Goal: Information Seeking & Learning: Find specific fact

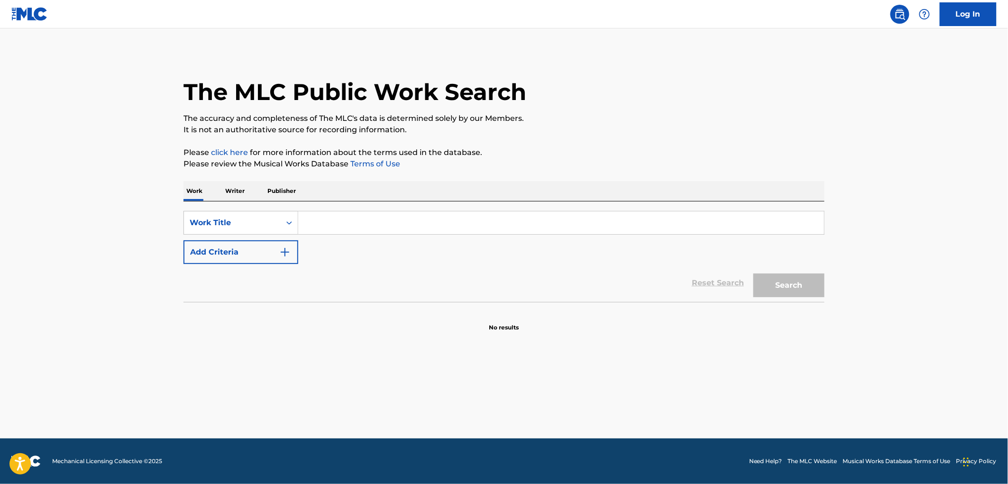
paste input "[US_STATE] Moonshine"
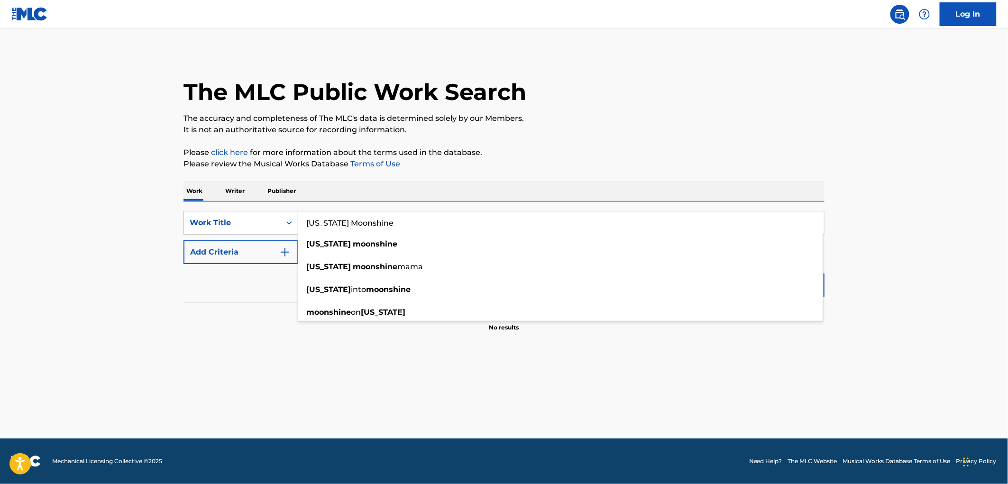
click at [687, 122] on p "The accuracy and completeness of The MLC's data is determined solely by our Mem…" at bounding box center [503, 118] width 641 height 11
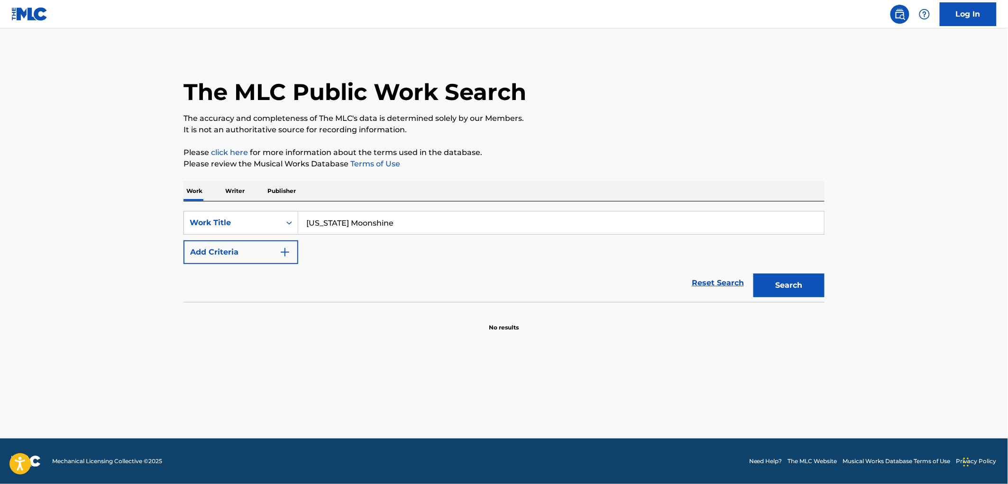
click at [781, 296] on button "Search" at bounding box center [788, 286] width 71 height 24
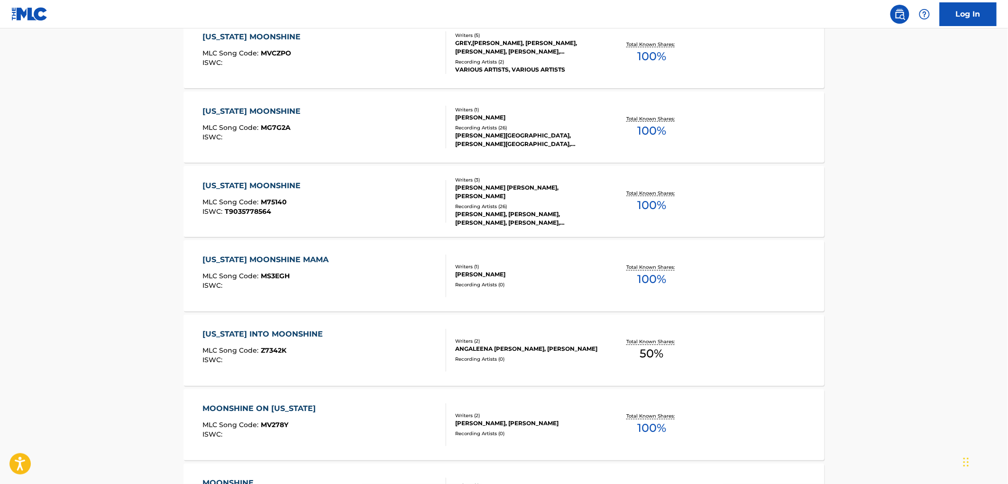
scroll to position [676, 0]
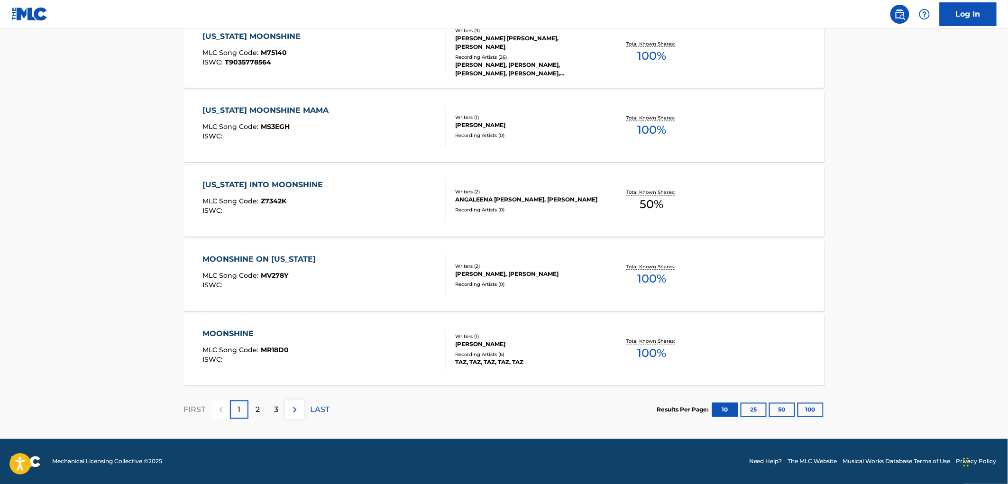
click at [811, 409] on button "100" at bounding box center [810, 410] width 26 height 14
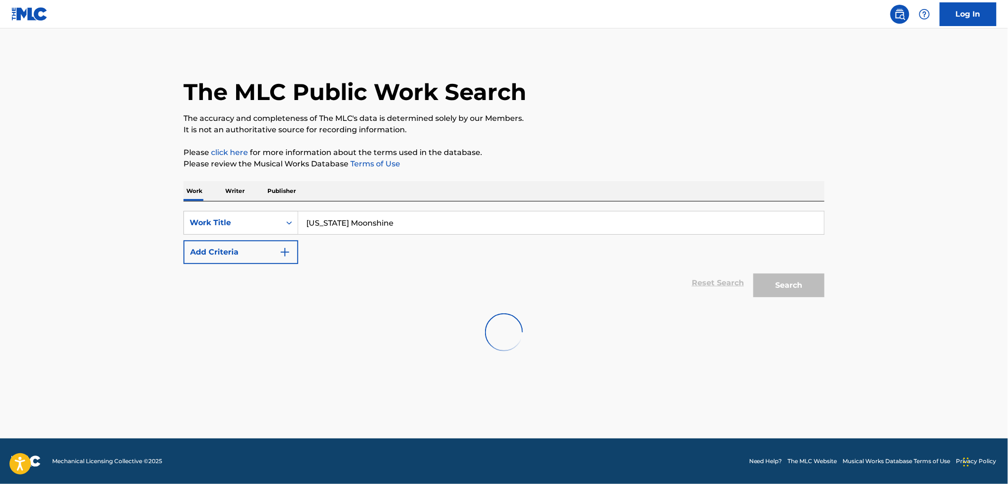
scroll to position [0, 0]
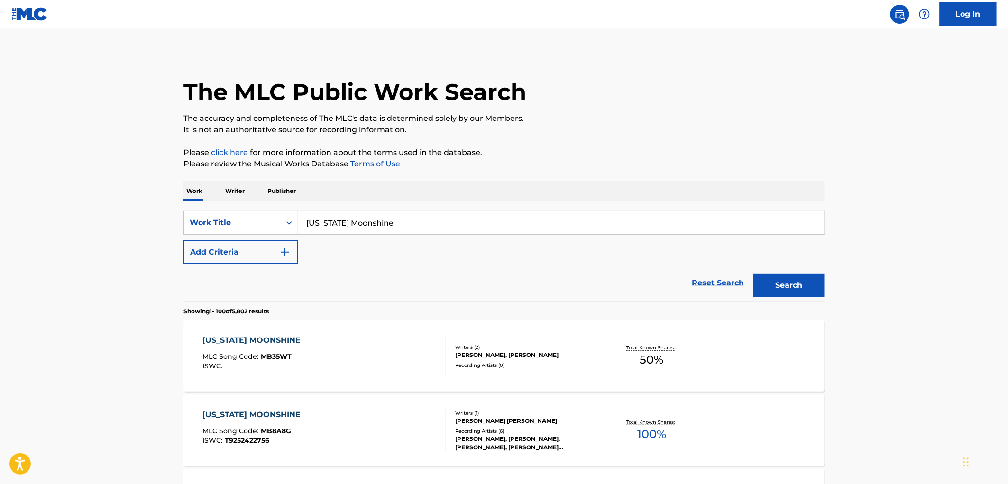
click at [385, 221] on input "[US_STATE] Moonshine" at bounding box center [561, 222] width 526 height 23
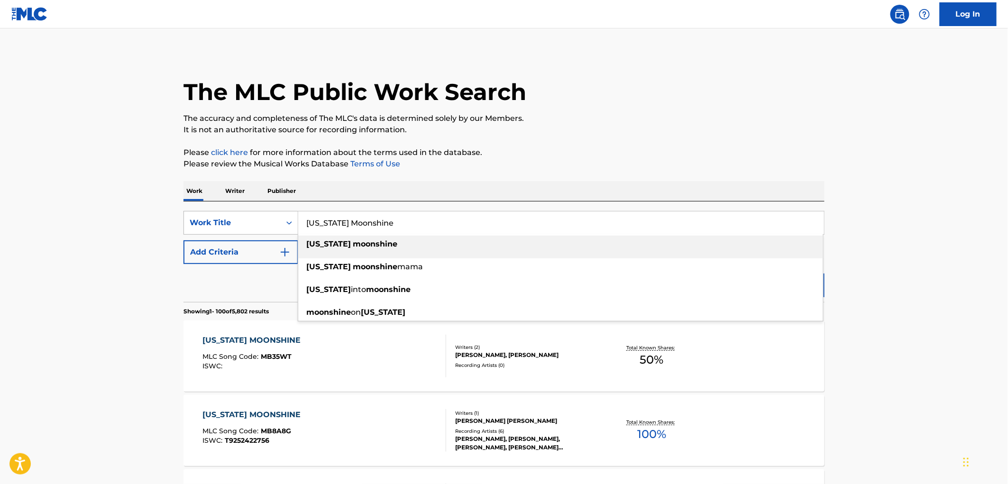
drag, startPoint x: 392, startPoint y: 224, endPoint x: 282, endPoint y: 225, distance: 110.0
click at [274, 220] on div "SearchWithCriteria3fe17260-e5aa-417b-99ce-547c734f91d7 Work Title [US_STATE] Mo…" at bounding box center [503, 223] width 641 height 24
paste input "Like You Do"
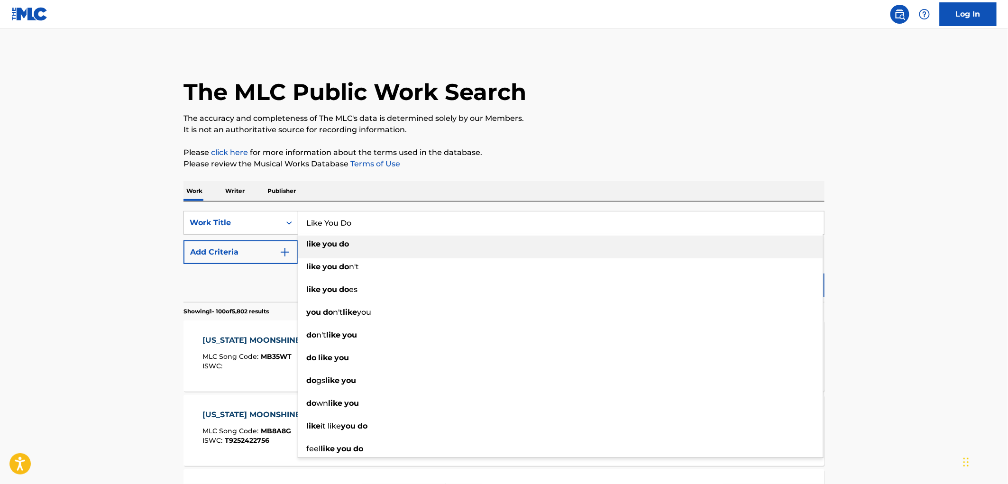
click at [677, 150] on p "Please click here for more information about the terms used in the database." at bounding box center [503, 152] width 641 height 11
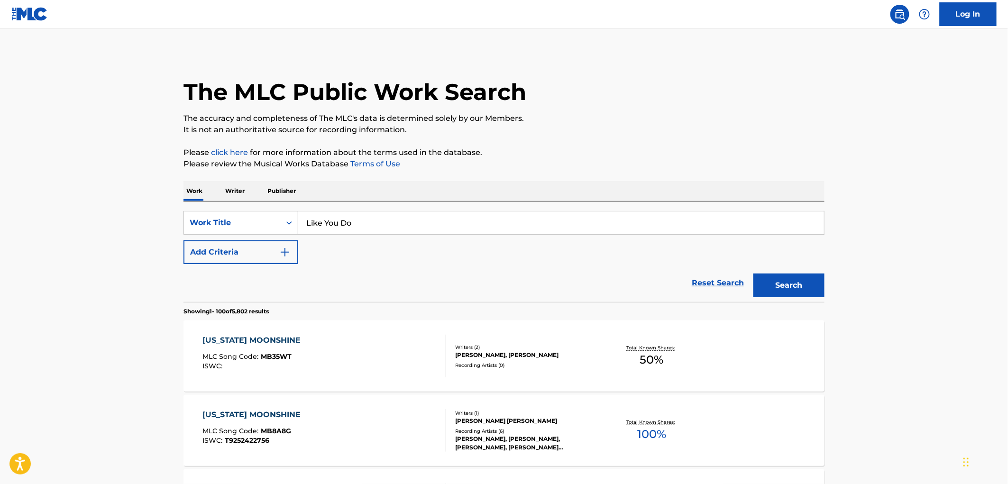
click at [786, 285] on button "Search" at bounding box center [788, 286] width 71 height 24
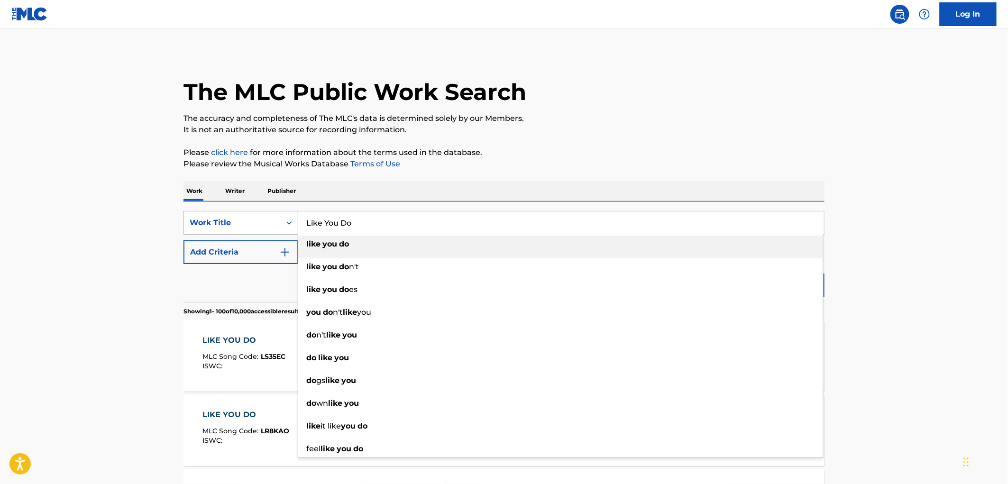
drag, startPoint x: 357, startPoint y: 223, endPoint x: 294, endPoint y: 221, distance: 62.6
click at [294, 221] on div "SearchWithCriteria3fe17260-e5aa-417b-99ce-547c734f91d7 Work Title Like You Do l…" at bounding box center [503, 223] width 641 height 24
paste input "Two Wrongs"
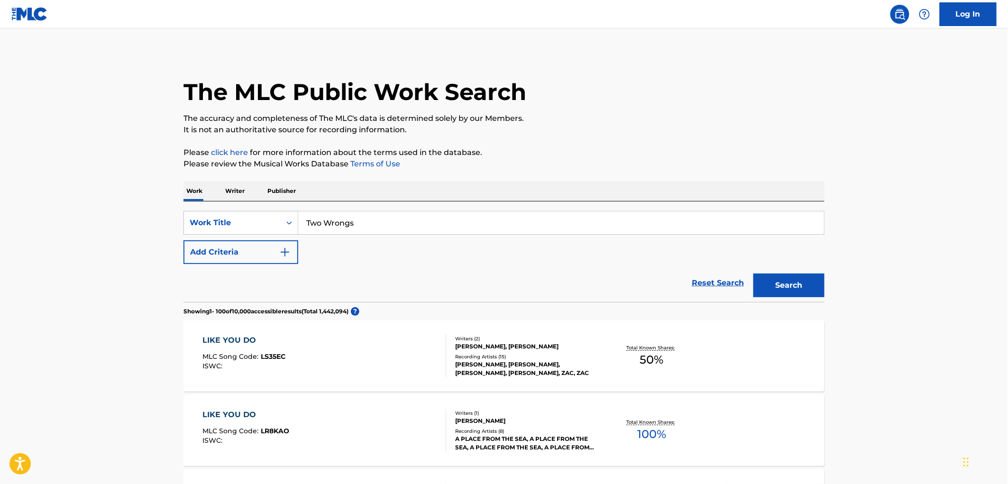
click at [778, 289] on button "Search" at bounding box center [788, 286] width 71 height 24
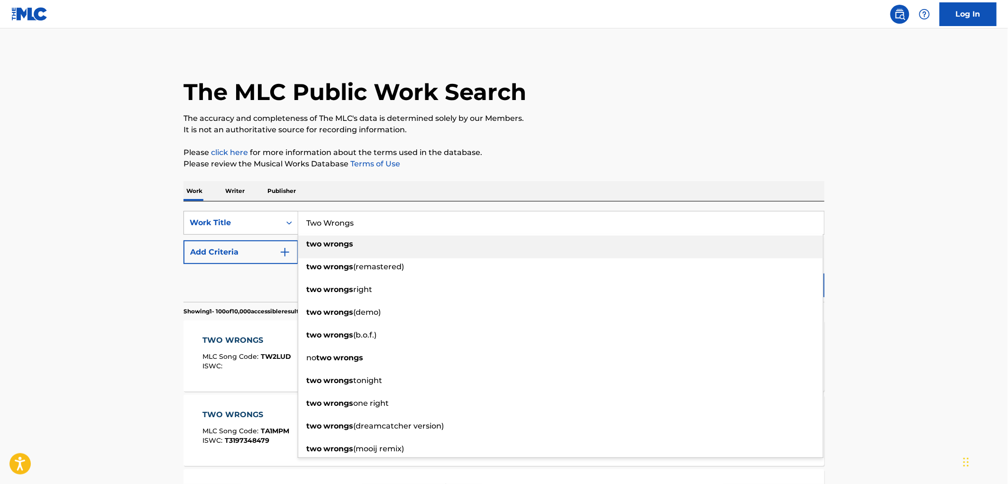
drag, startPoint x: 375, startPoint y: 226, endPoint x: 234, endPoint y: 230, distance: 141.4
click at [234, 230] on div "SearchWithCriteria3fe17260-e5aa-417b-99ce-547c734f91d7 Work Title Two Wrongs tw…" at bounding box center [503, 223] width 641 height 24
paste input "I ain't Country"
type input "I ain't Country"
click at [650, 165] on p "Please review the Musical Works Database Terms of Use" at bounding box center [503, 163] width 641 height 11
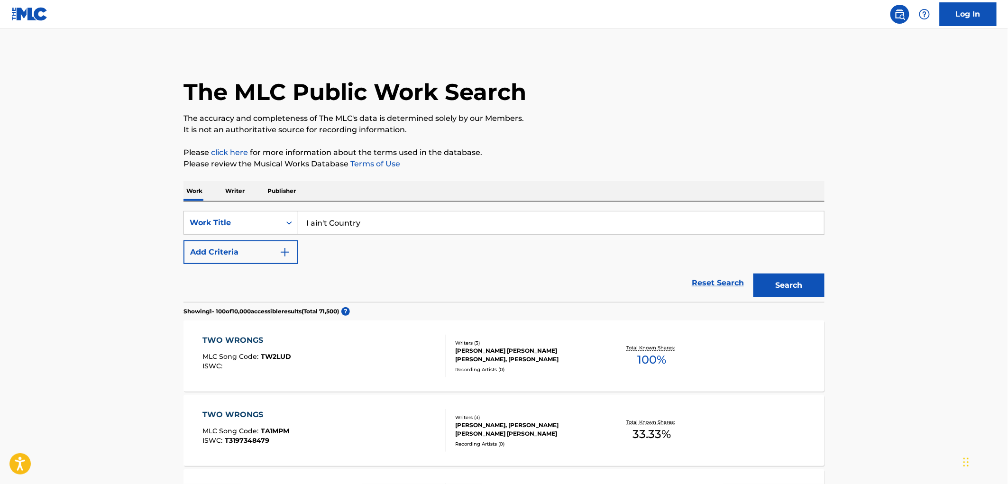
click at [786, 292] on button "Search" at bounding box center [788, 286] width 71 height 24
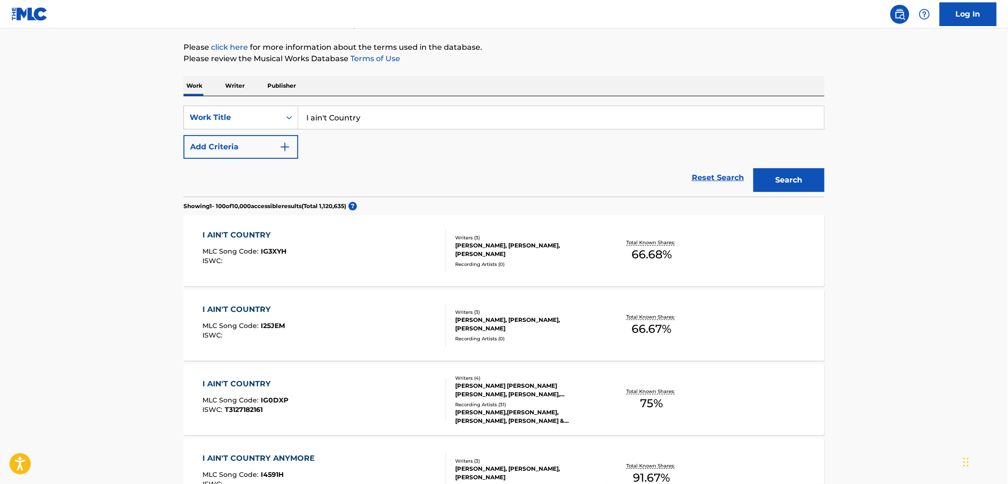
scroll to position [158, 0]
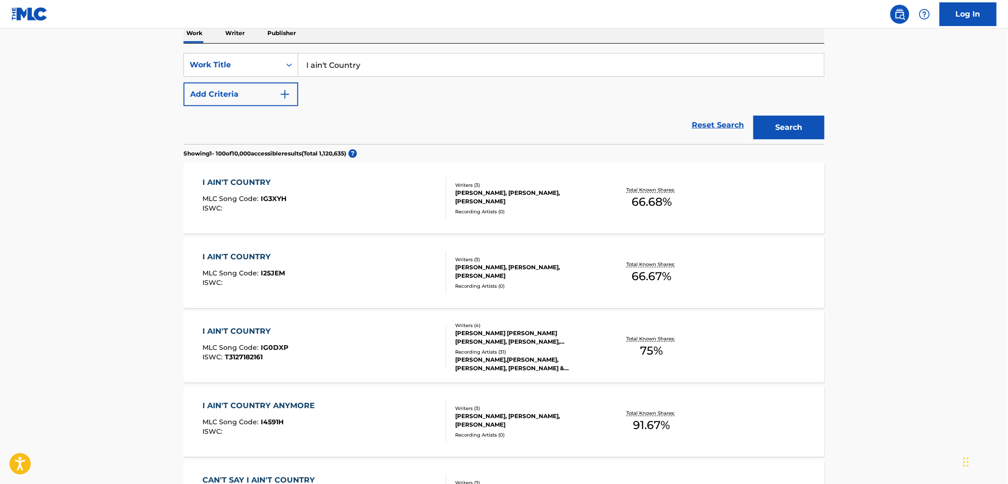
click at [508, 329] on div "[PERSON_NAME] [PERSON_NAME] [PERSON_NAME], [PERSON_NAME], [PERSON_NAME]" at bounding box center [526, 337] width 143 height 17
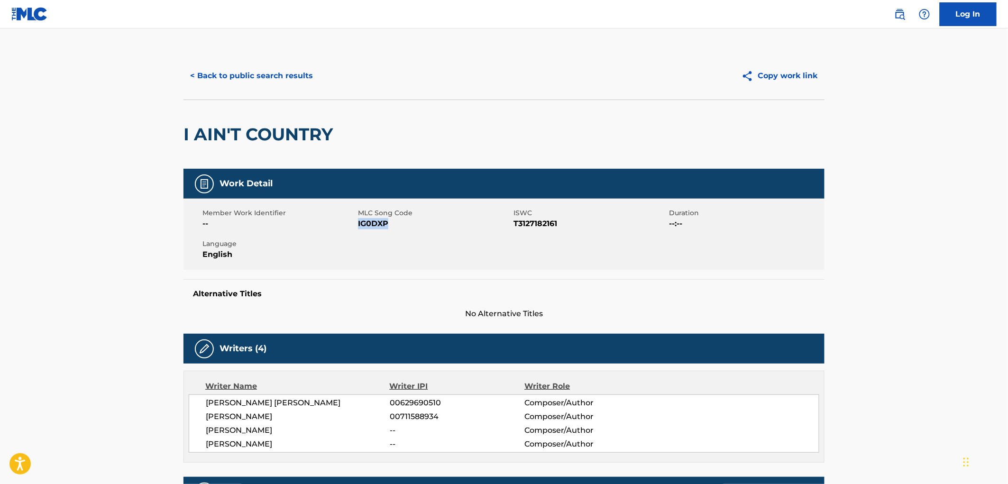
drag, startPoint x: 395, startPoint y: 226, endPoint x: 357, endPoint y: 223, distance: 38.0
click at [358, 223] on span "IG0DXP" at bounding box center [434, 223] width 153 height 11
copy span "IG0DXP"
click at [271, 79] on button "< Back to public search results" at bounding box center [251, 76] width 136 height 24
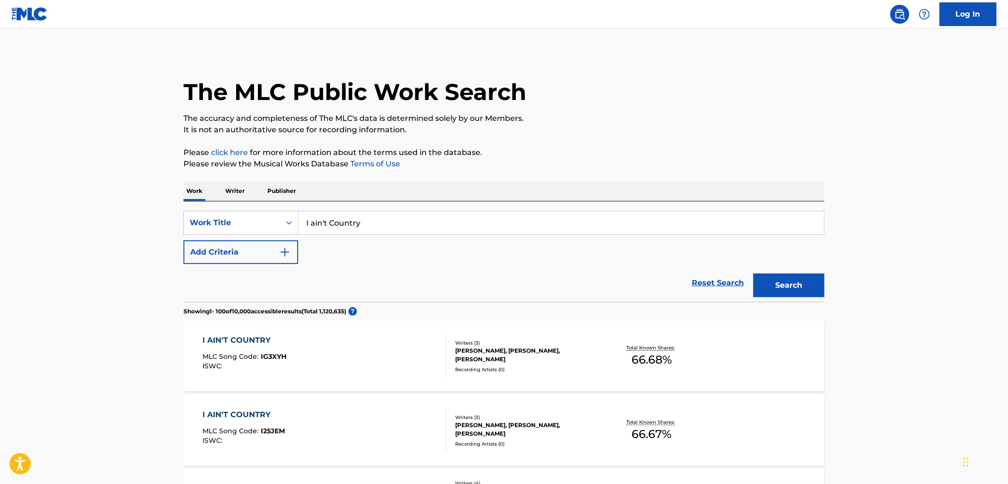
scroll to position [158, 0]
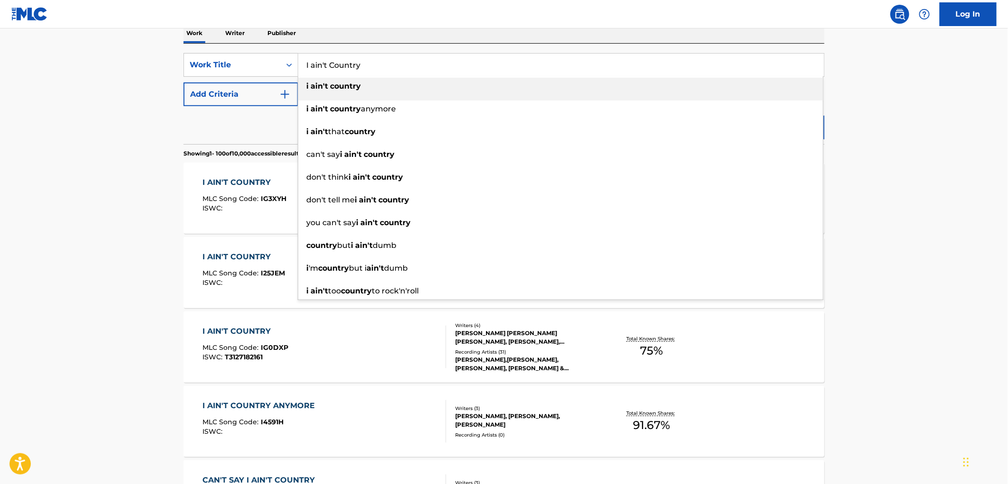
drag, startPoint x: 364, startPoint y: 60, endPoint x: 301, endPoint y: 67, distance: 62.9
click at [301, 67] on input "I ain't Country" at bounding box center [561, 65] width 526 height 23
paste input "For Who The Bell Tolls For"
type input "For Who The Bell Tolls For"
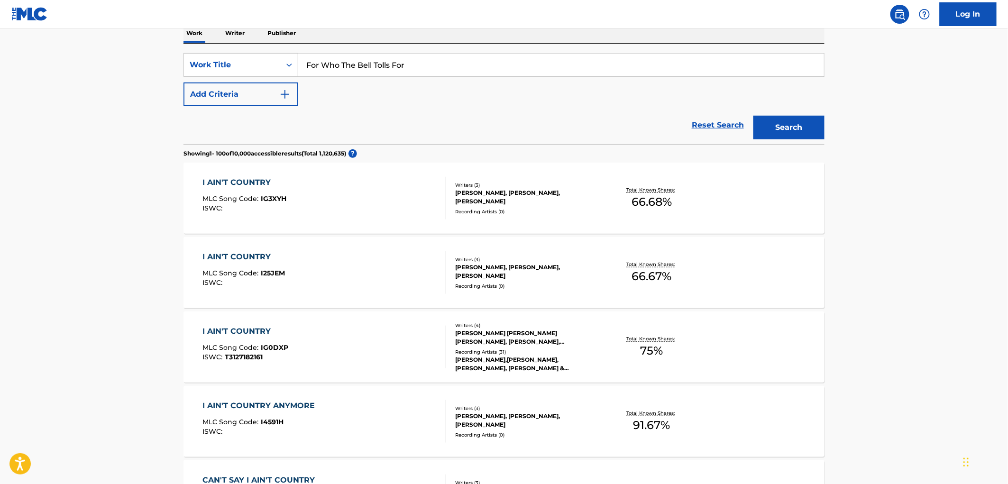
click at [797, 126] on button "Search" at bounding box center [788, 128] width 71 height 24
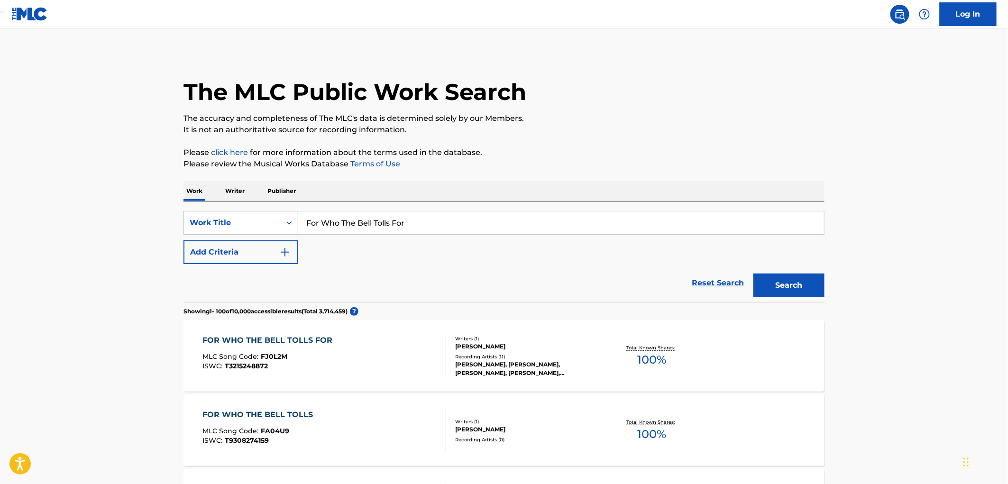
click at [522, 356] on div "Recording Artists ( 11 )" at bounding box center [526, 356] width 143 height 7
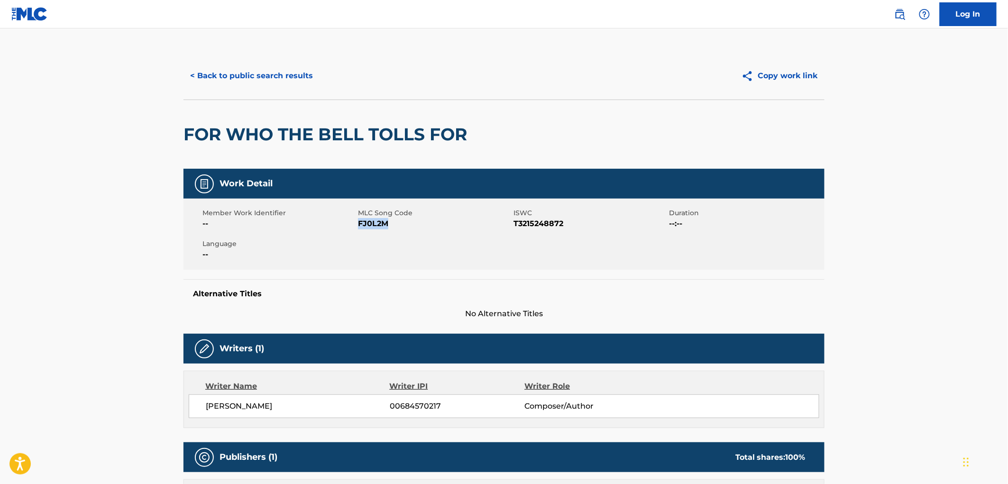
drag, startPoint x: 409, startPoint y: 223, endPoint x: 357, endPoint y: 224, distance: 51.7
click at [358, 224] on span "FJ0L2M" at bounding box center [434, 223] width 153 height 11
copy span "FJ0L2M"
click at [274, 73] on button "< Back to public search results" at bounding box center [251, 76] width 136 height 24
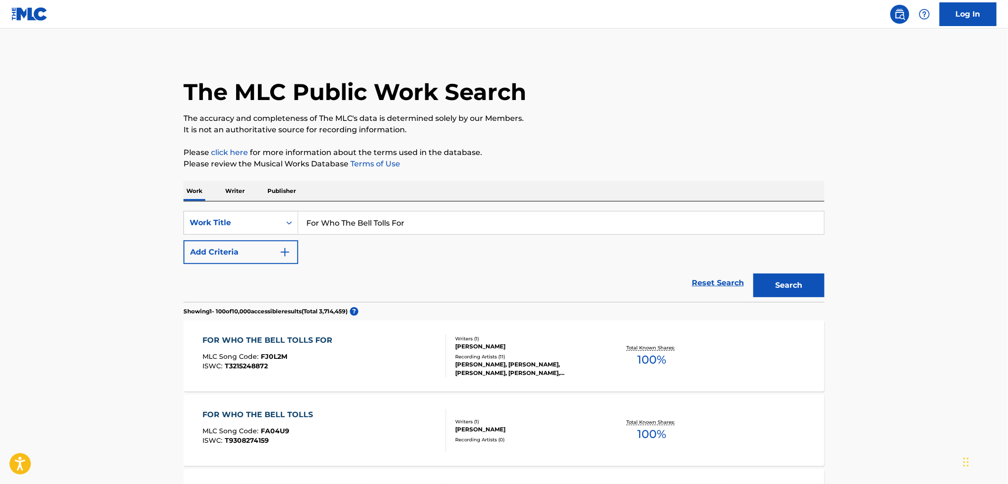
drag, startPoint x: 413, startPoint y: 225, endPoint x: 301, endPoint y: 223, distance: 112.4
click at [301, 221] on input "For Who The Bell Tolls For" at bounding box center [561, 222] width 526 height 23
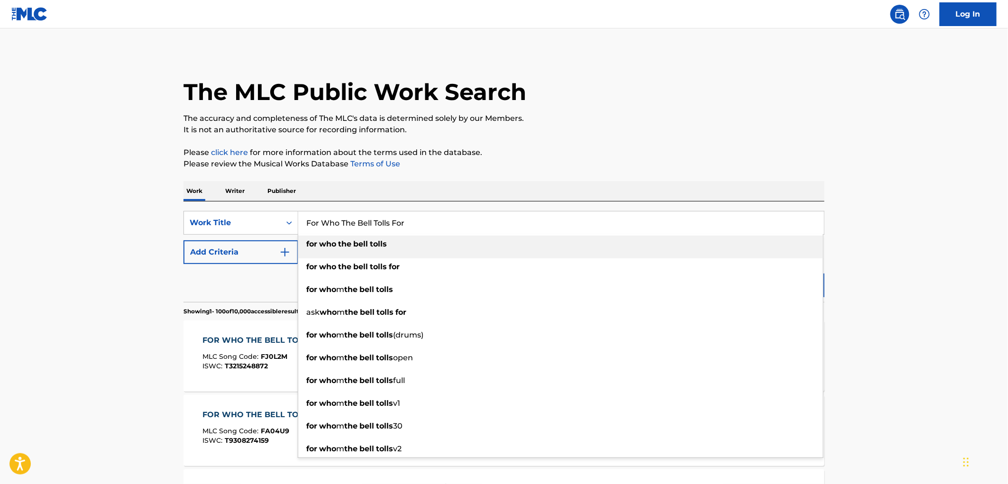
paste input "Hometowns Don't"
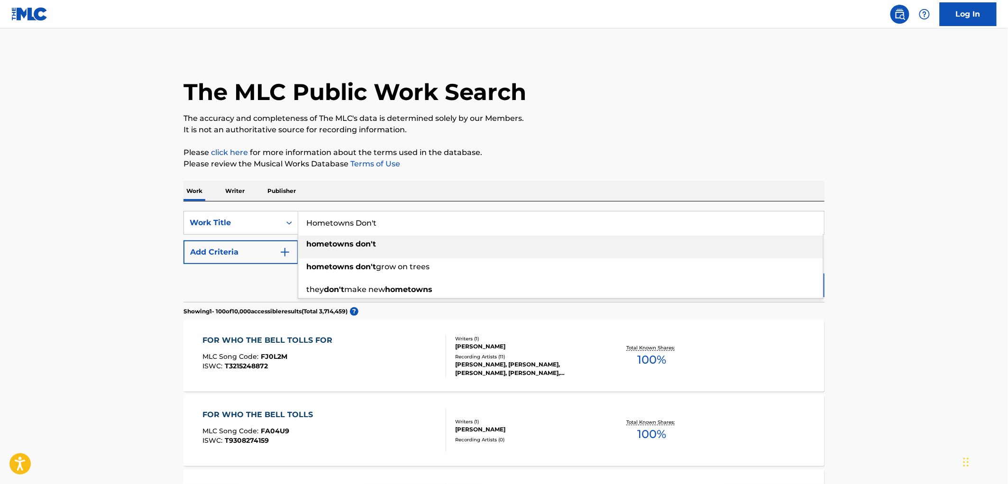
type input "Hometowns Don't"
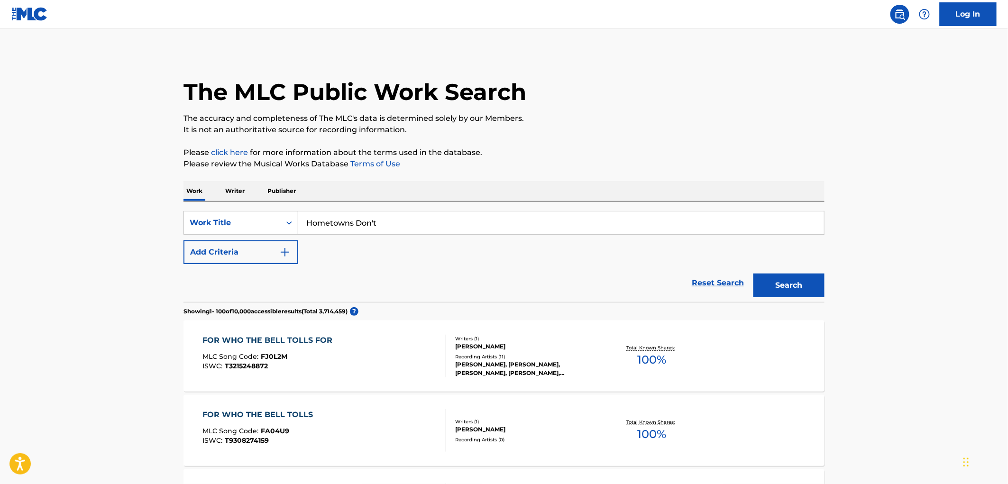
click at [737, 191] on div "Work Writer Publisher" at bounding box center [503, 191] width 641 height 20
click at [789, 288] on button "Search" at bounding box center [788, 286] width 71 height 24
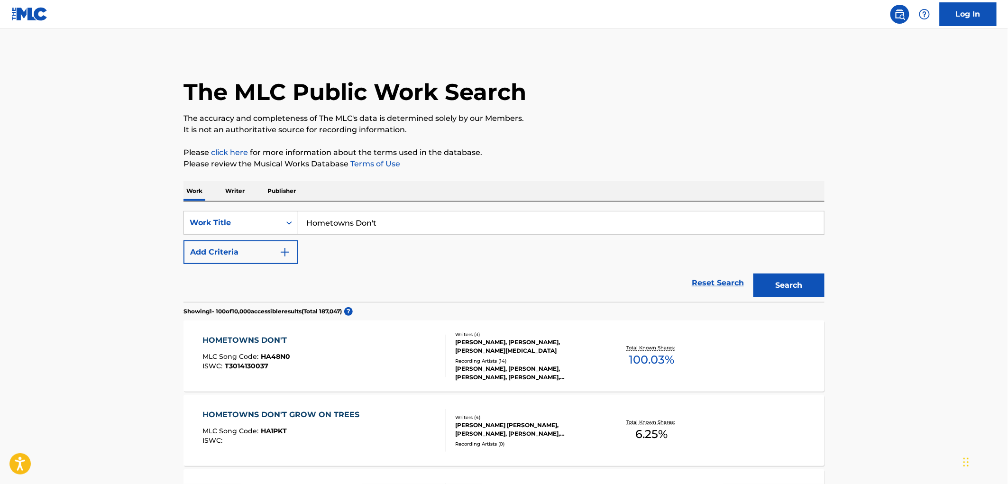
click at [506, 363] on div "Recording Artists ( 14 )" at bounding box center [526, 360] width 143 height 7
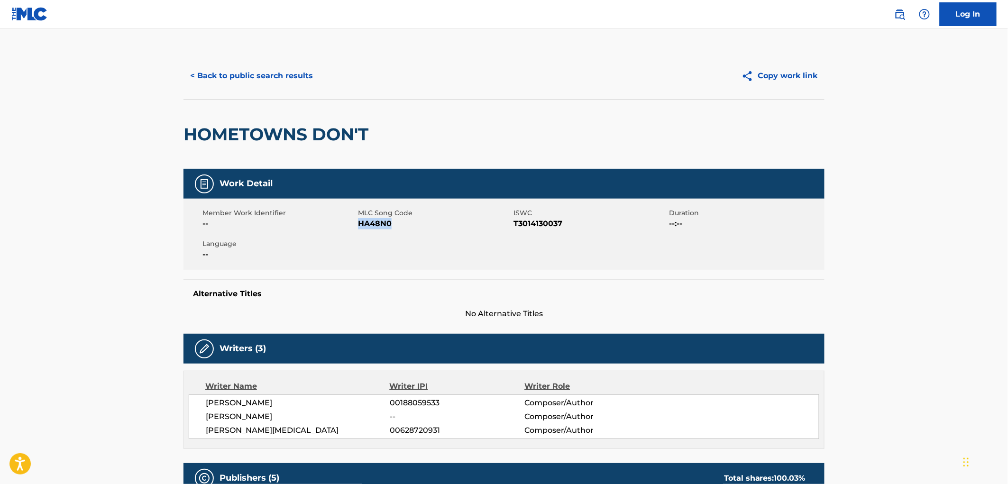
drag, startPoint x: 402, startPoint y: 223, endPoint x: 358, endPoint y: 228, distance: 44.3
click at [358, 228] on span "HA48N0" at bounding box center [434, 223] width 153 height 11
copy span "HA48N0"
